Goal: Task Accomplishment & Management: Complete application form

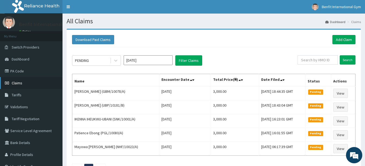
click at [23, 88] on link "Claims" at bounding box center [31, 83] width 63 height 12
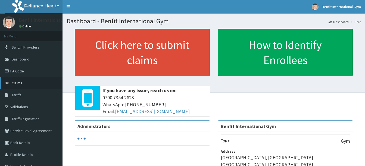
click at [22, 85] on span "Claims" at bounding box center [17, 83] width 11 height 5
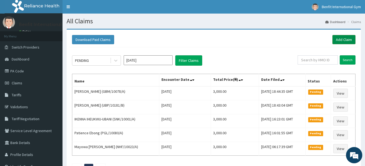
click at [340, 41] on link "Add Claim" at bounding box center [343, 39] width 23 height 9
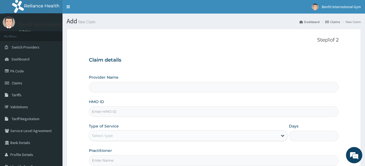
type input "Benfit International Gym"
type input "1"
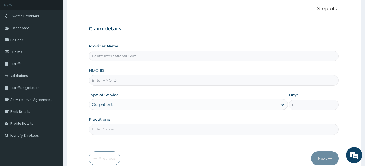
click at [111, 80] on input "HMO ID" at bounding box center [214, 80] width 250 height 11
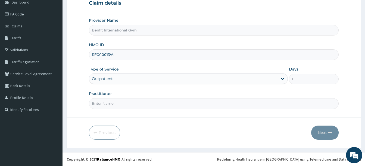
type input "RFC/10013/A"
click at [112, 103] on input "Practitioner" at bounding box center [214, 103] width 250 height 11
type input "ABDULKAREEM ZAYNAB"
click at [321, 135] on button "Next" at bounding box center [324, 133] width 27 height 14
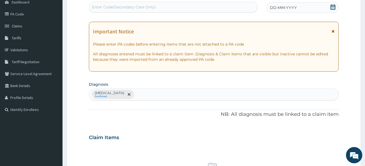
click at [159, 8] on div "Enter Code(Secondary Care Only)" at bounding box center [173, 7] width 168 height 9
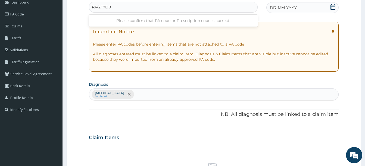
type input "PA/2F7D04"
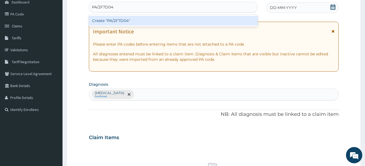
click at [154, 18] on div "Create "PA/2F7D04"" at bounding box center [173, 21] width 169 height 10
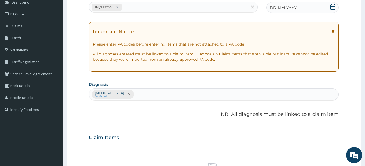
click at [331, 5] on icon at bounding box center [333, 6] width 5 height 5
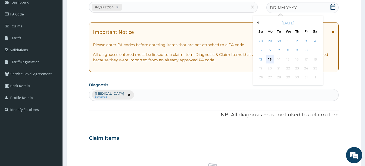
click at [270, 58] on div "13" at bounding box center [270, 59] width 8 height 8
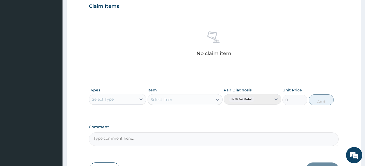
scroll to position [189, 0]
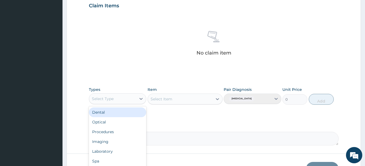
click at [131, 99] on div "Select Type" at bounding box center [112, 99] width 47 height 9
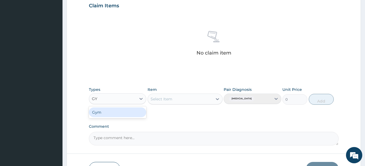
type input "GYM"
click at [124, 113] on div "Gym" at bounding box center [117, 113] width 57 height 10
click at [216, 101] on div "Select Item" at bounding box center [185, 99] width 75 height 11
click at [205, 100] on div "Select Item" at bounding box center [180, 99] width 65 height 9
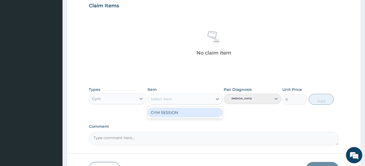
click at [198, 111] on div "GYM SESSION" at bounding box center [185, 113] width 75 height 10
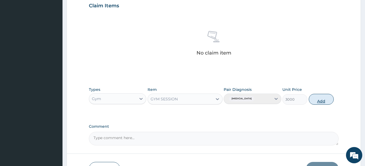
click at [315, 101] on button "Add" at bounding box center [321, 99] width 25 height 11
type input "0"
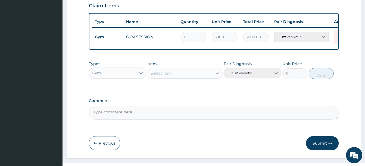
scroll to position [204, 0]
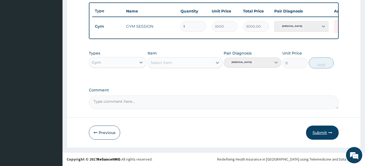
click at [319, 132] on button "Submit" at bounding box center [322, 133] width 33 height 14
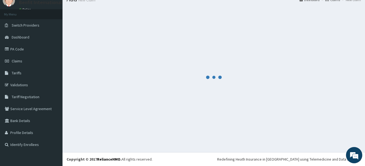
scroll to position [22, 0]
